Goal: Use online tool/utility: Utilize a website feature to perform a specific function

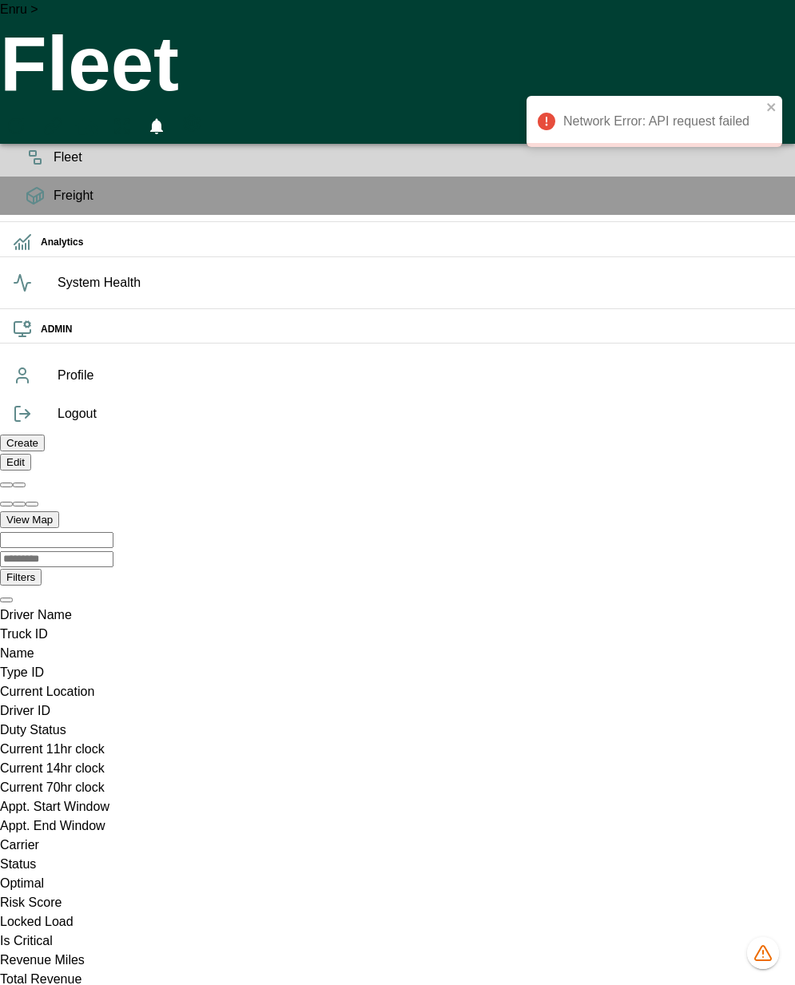
scroll to position [0, 43827]
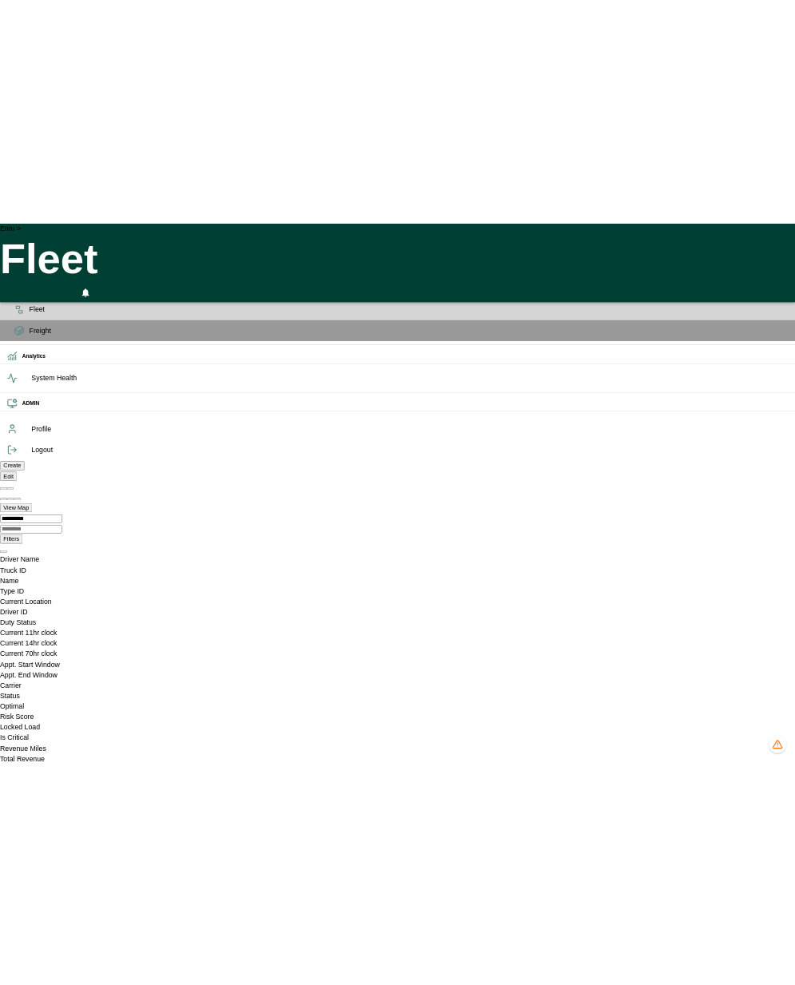
scroll to position [0, 43516]
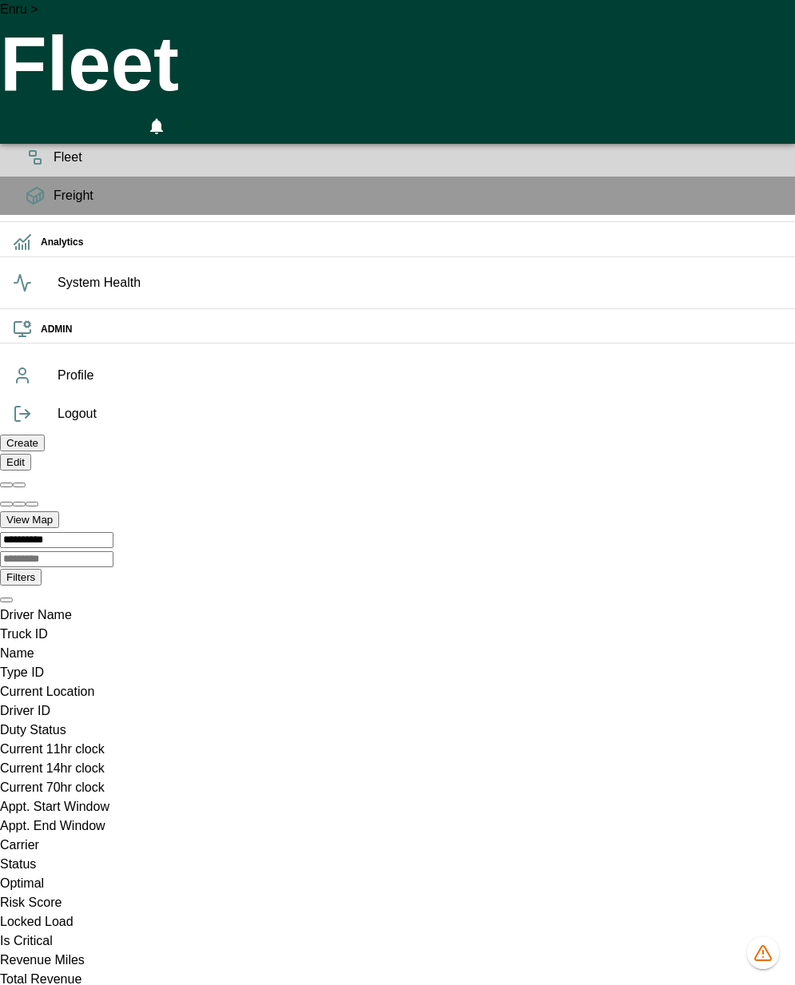
scroll to position [0, 43829]
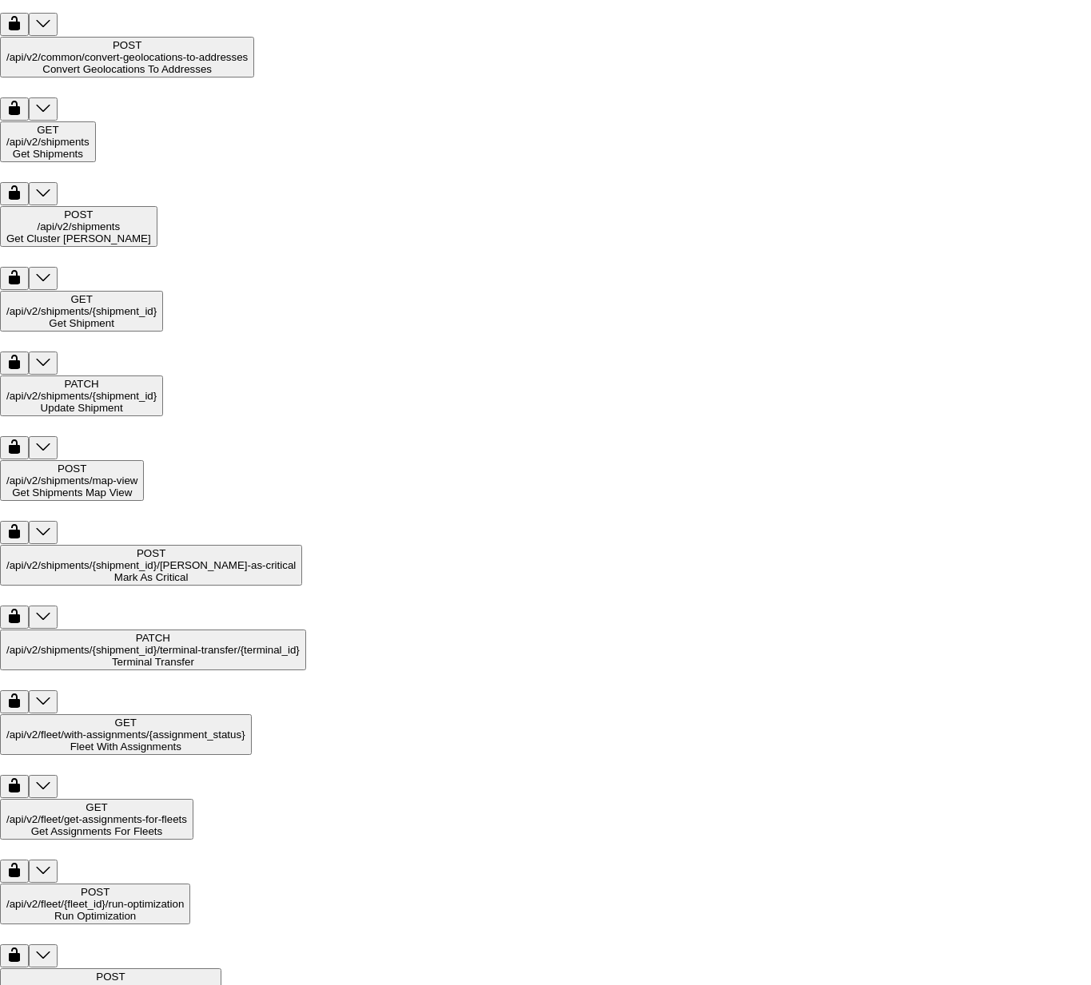
scroll to position [4177, 0]
